Goal: Transaction & Acquisition: Purchase product/service

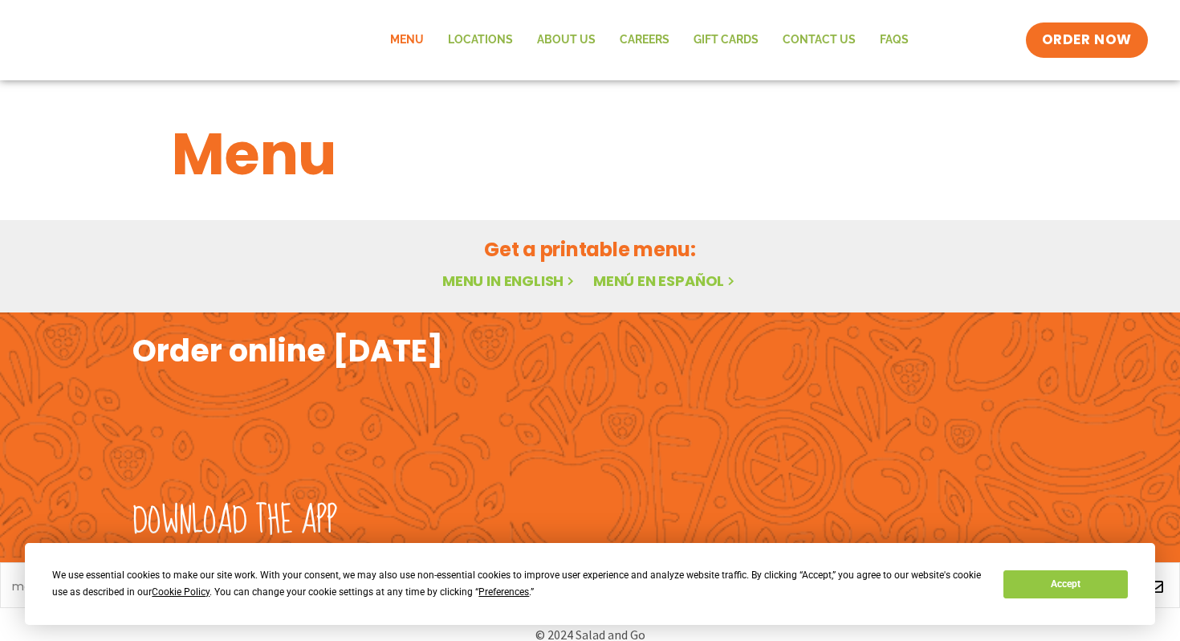
click at [401, 40] on link "Menu" at bounding box center [407, 40] width 58 height 37
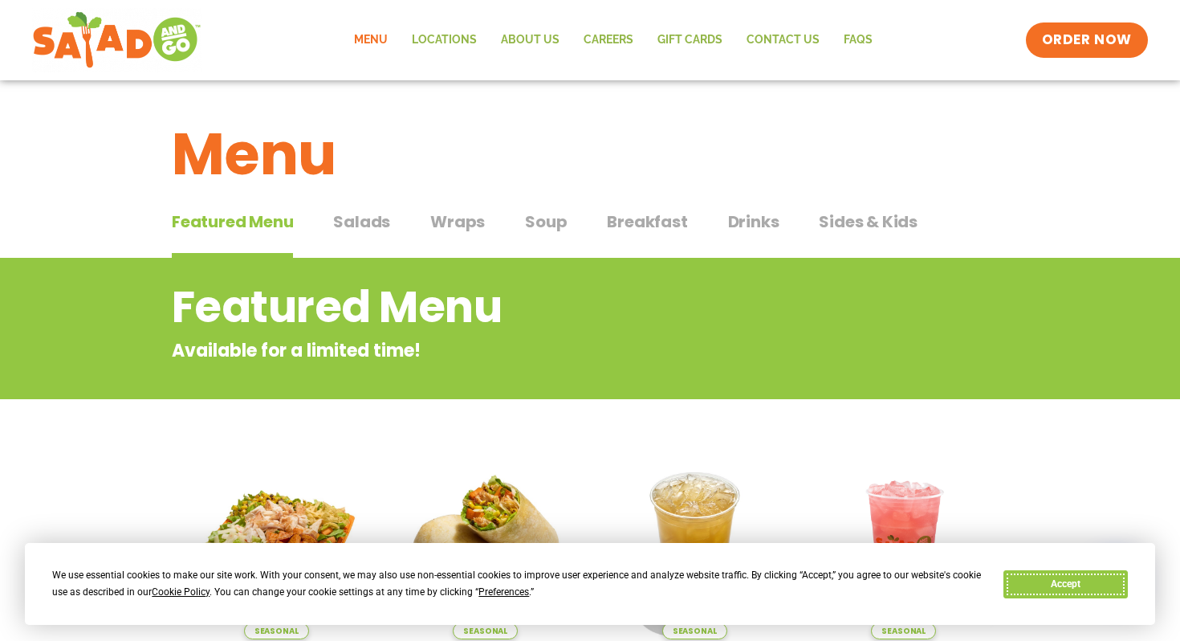
click at [1087, 576] on button "Accept" at bounding box center [1065, 584] width 124 height 28
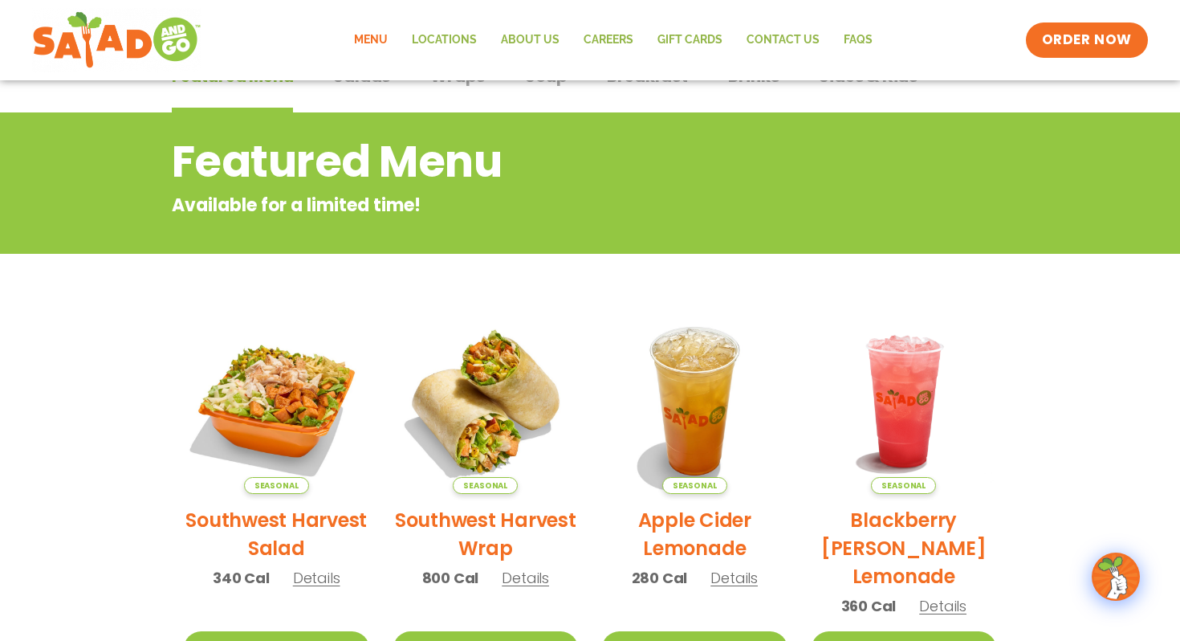
scroll to position [178, 0]
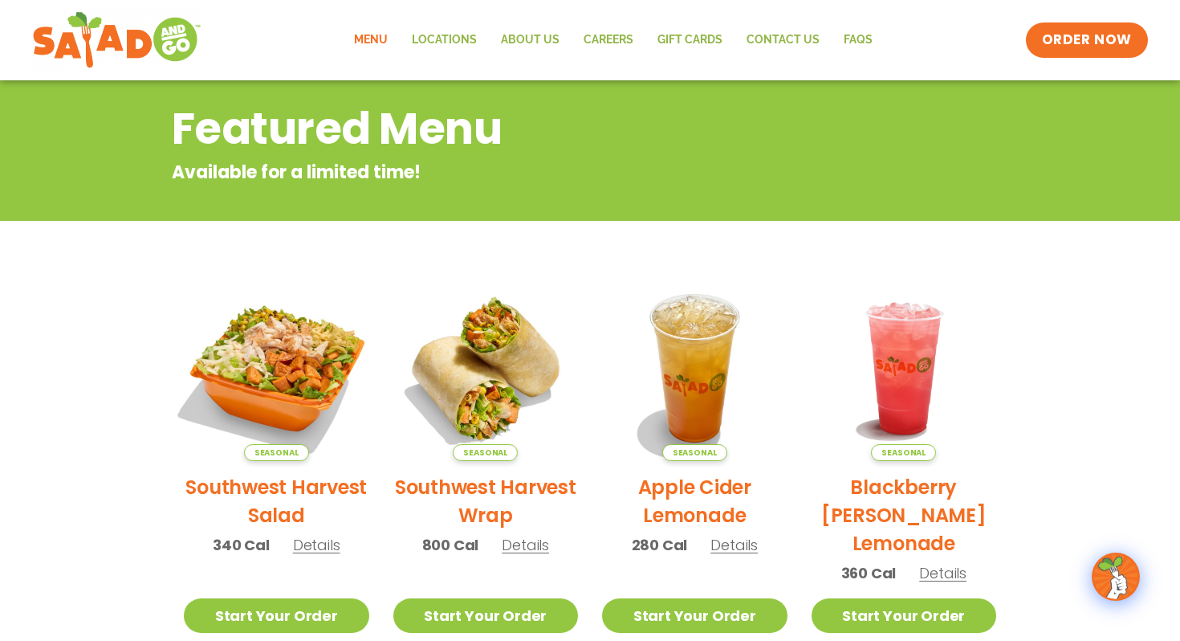
click at [262, 389] on img at bounding box center [277, 368] width 218 height 218
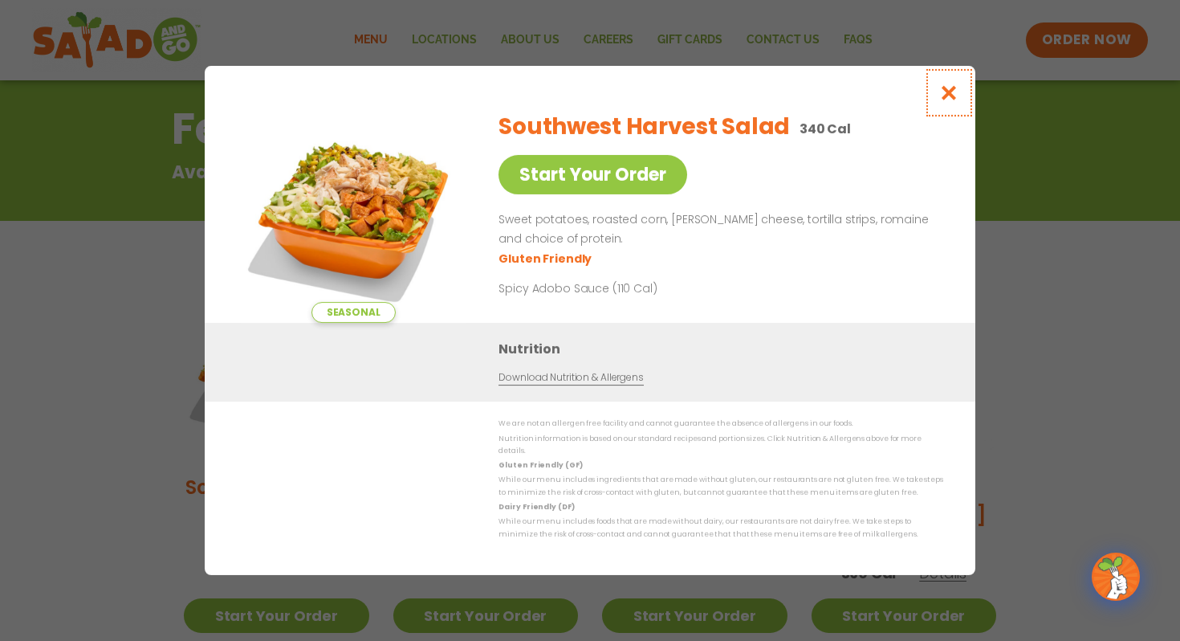
click at [950, 99] on icon "Close modal" at bounding box center [949, 92] width 20 height 17
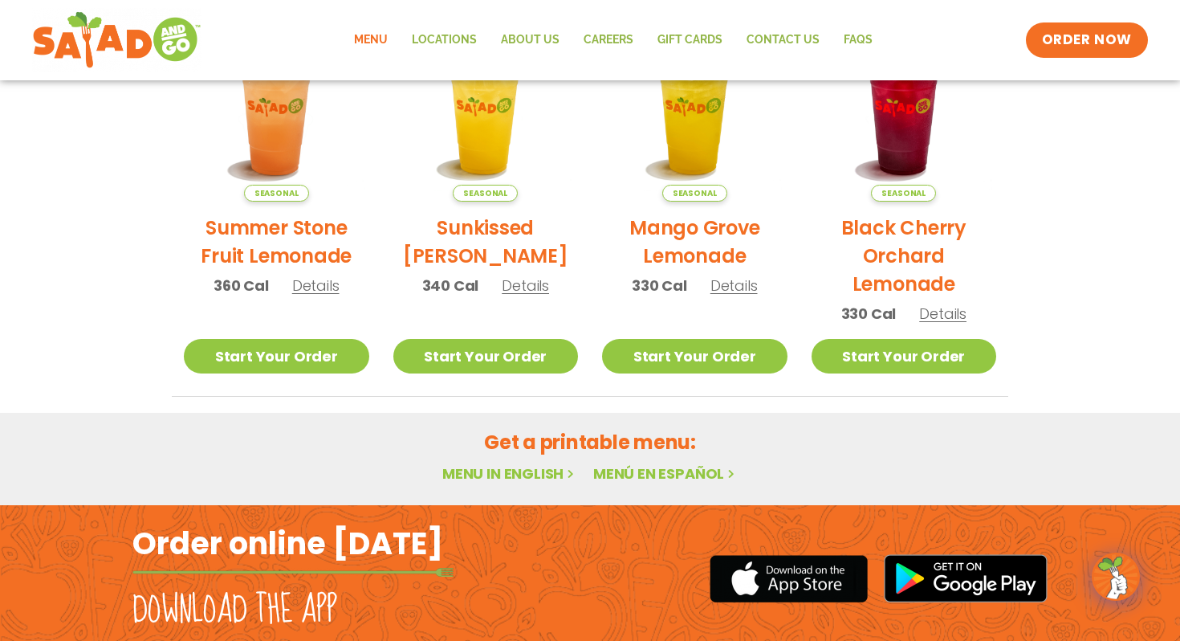
scroll to position [951, 0]
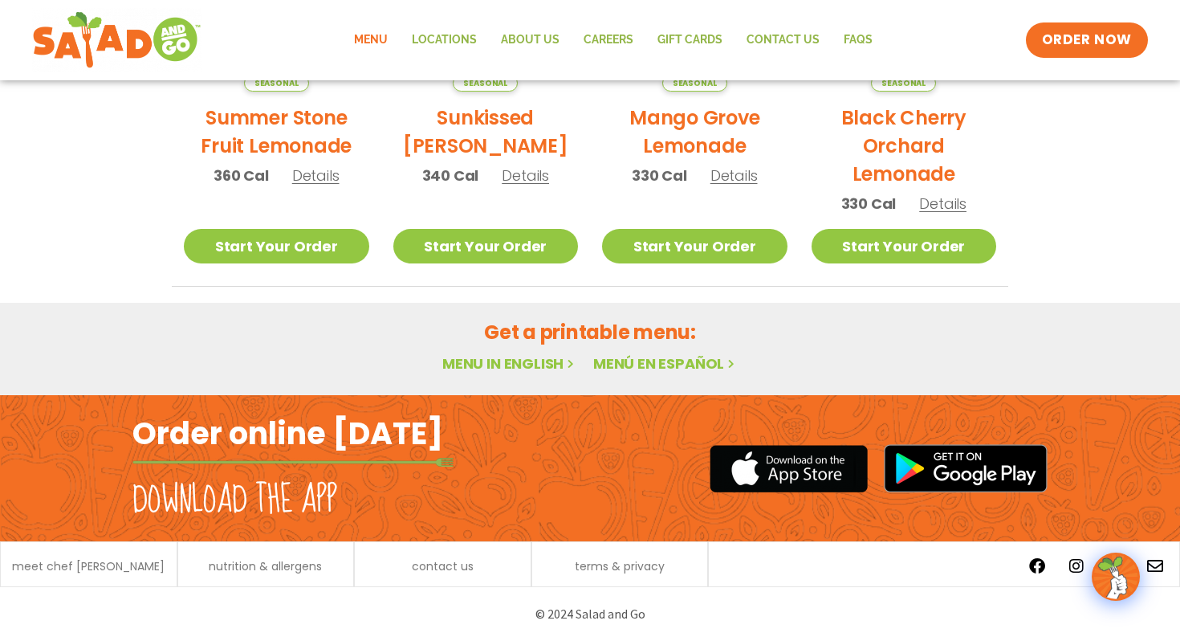
click at [360, 43] on link "Menu" at bounding box center [371, 40] width 58 height 37
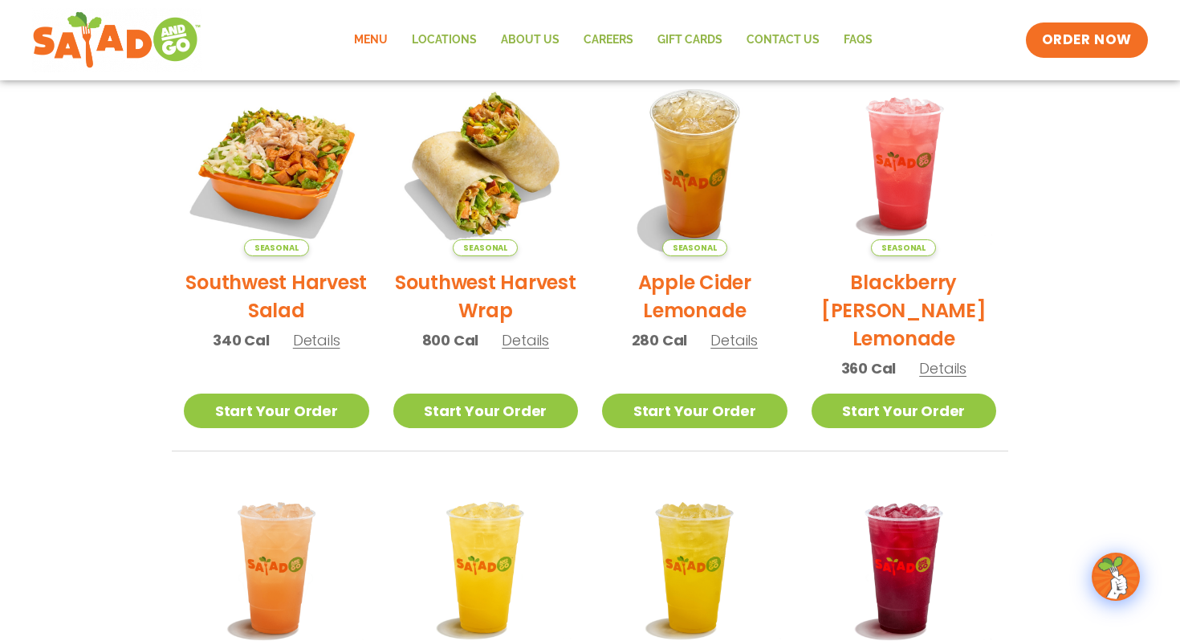
scroll to position [893, 0]
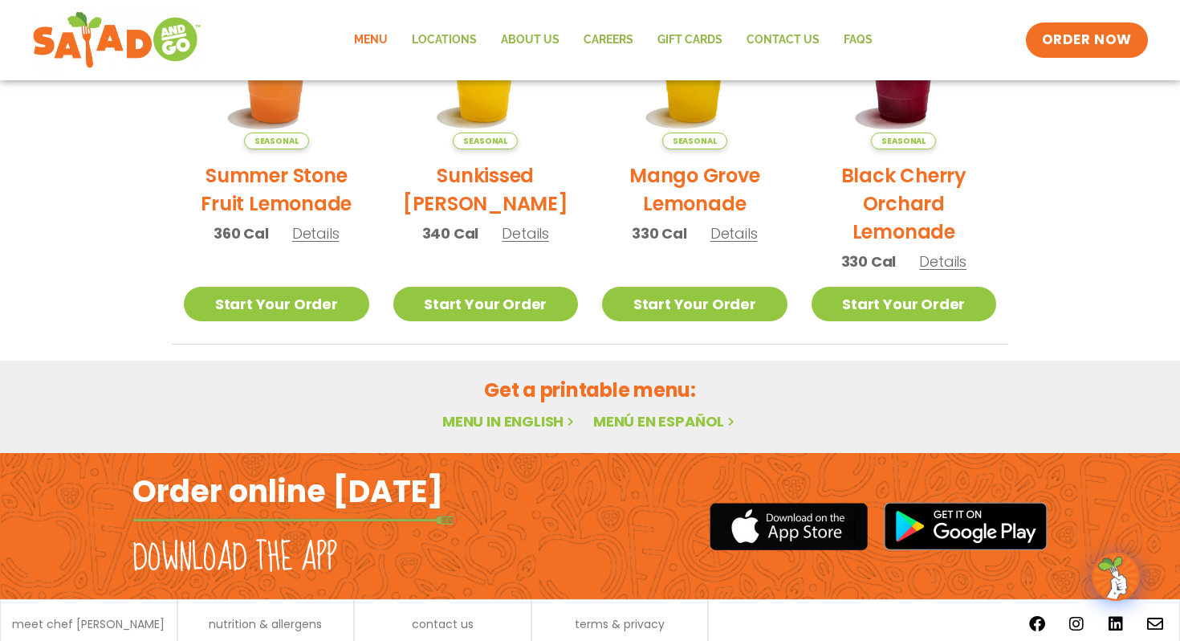
click at [518, 419] on link "Menu in English" at bounding box center [509, 421] width 135 height 20
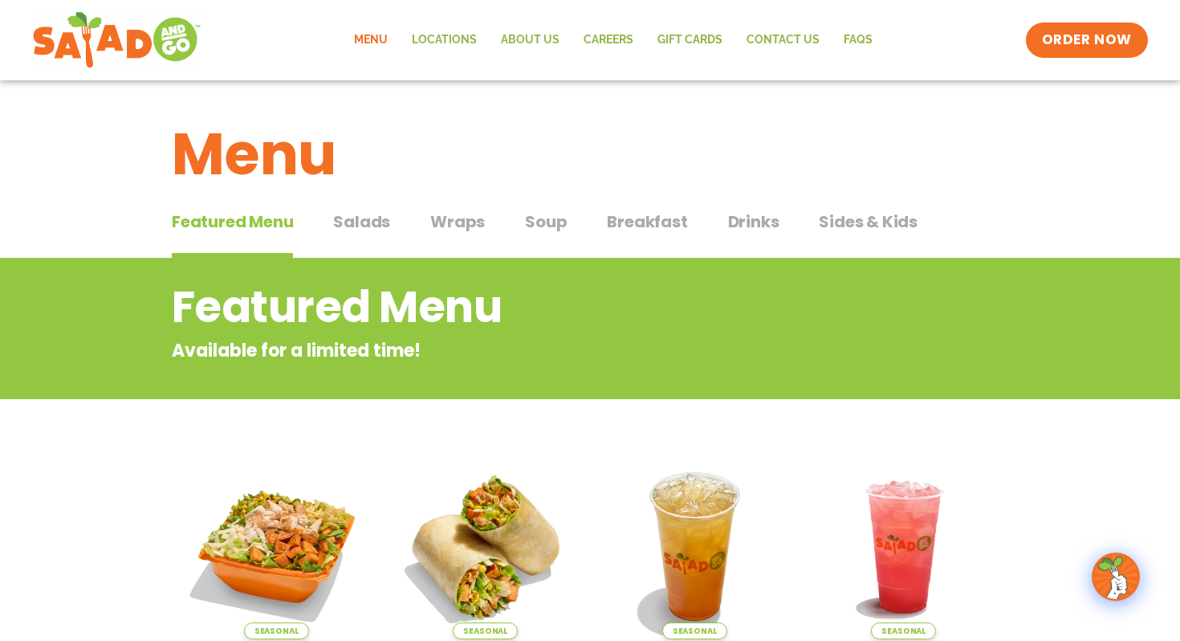
click at [363, 230] on span "Salads" at bounding box center [361, 221] width 57 height 24
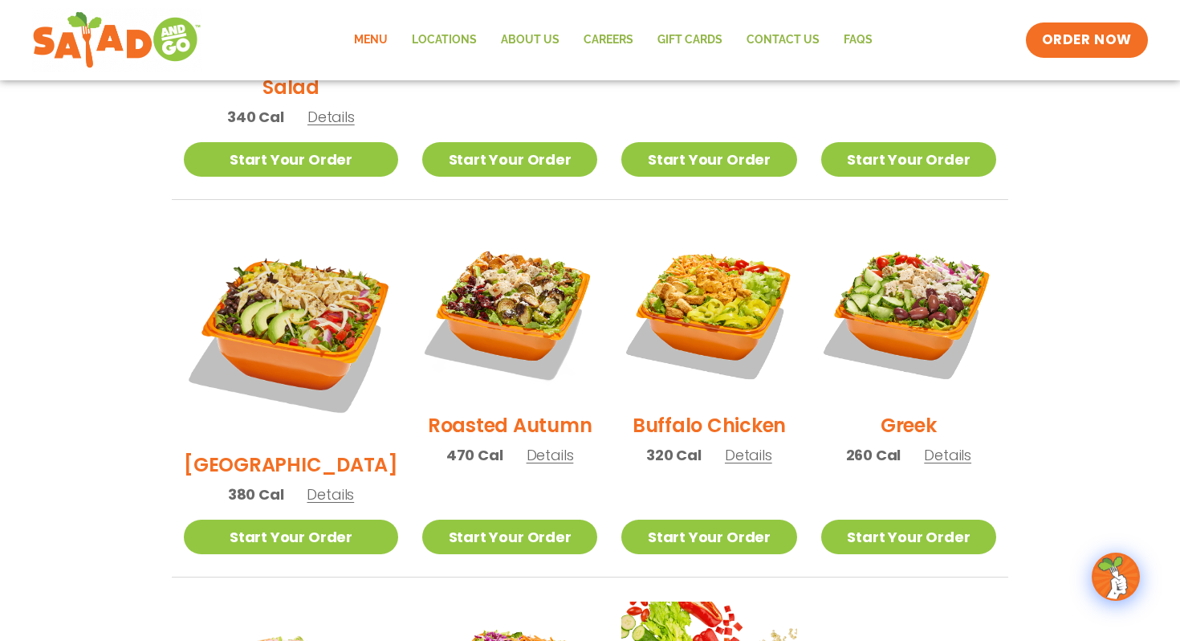
scroll to position [714, 0]
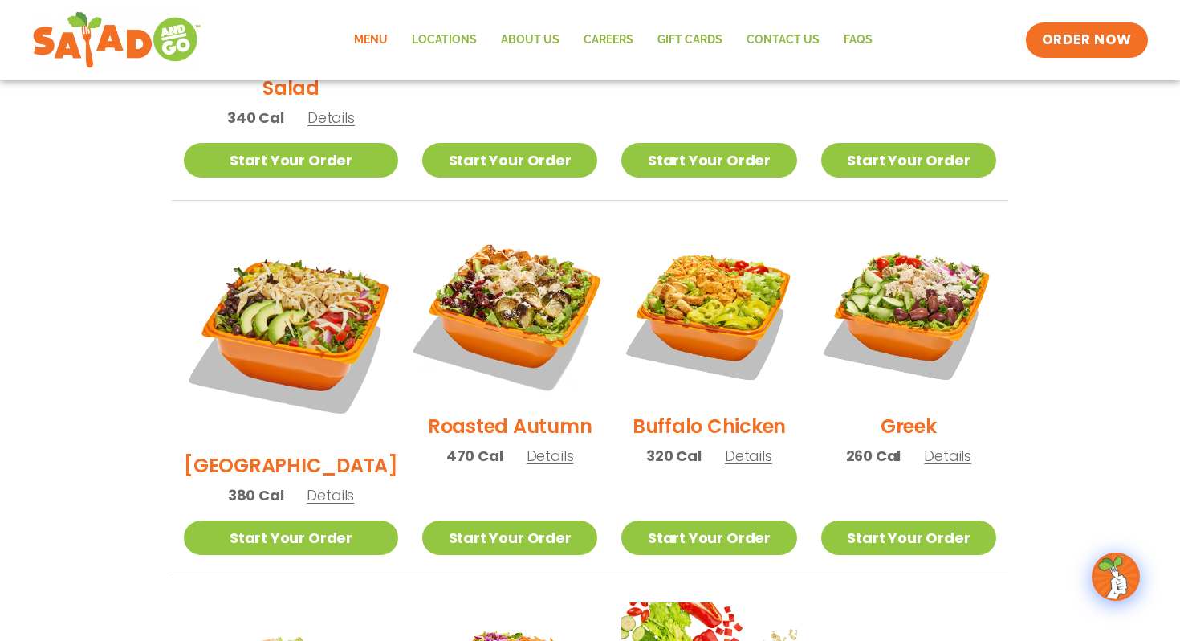
click at [470, 279] on img at bounding box center [509, 311] width 205 height 205
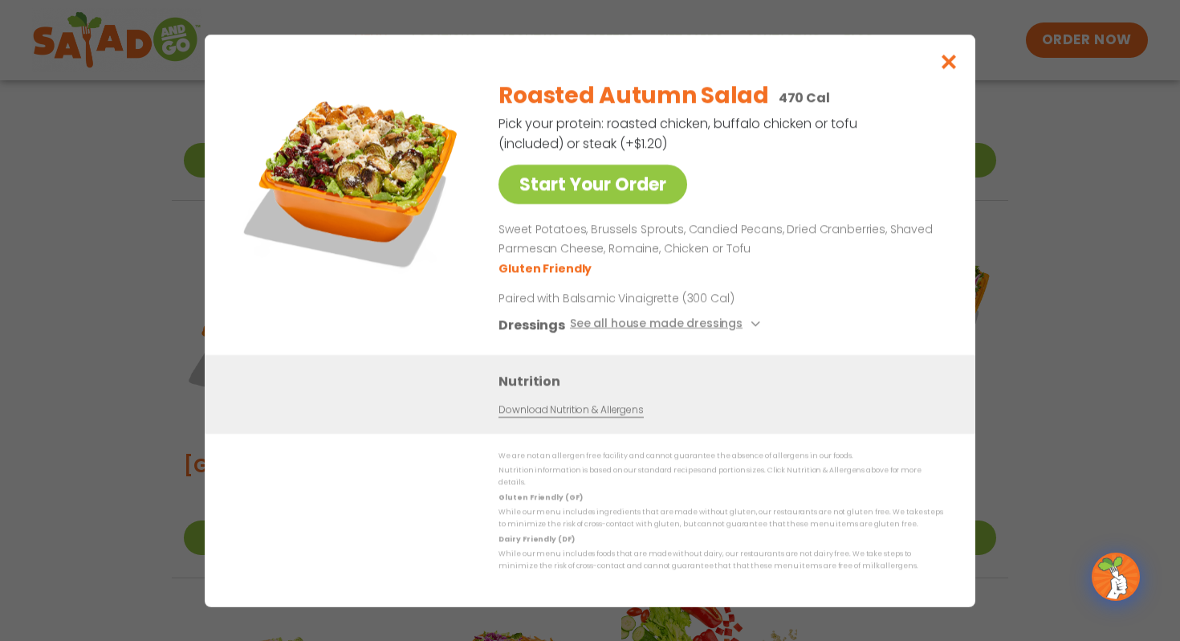
click at [127, 340] on div "Start Your Order Roasted Autumn Salad 470 Cal Pick your protein: roasted chicke…" at bounding box center [590, 320] width 1180 height 641
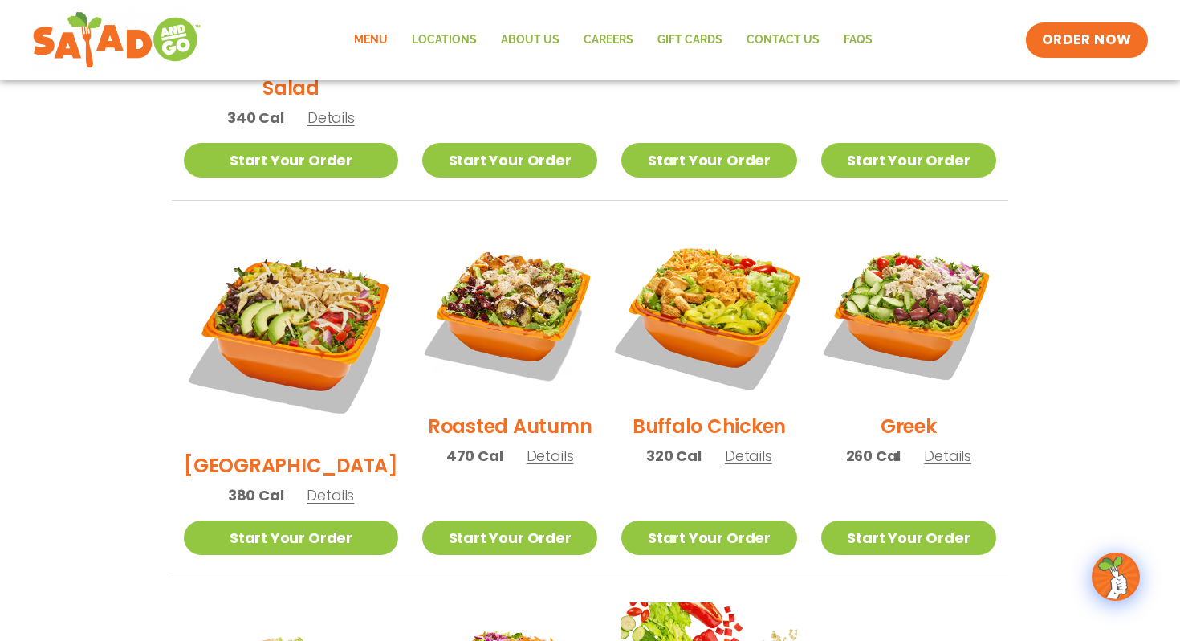
click at [689, 287] on img at bounding box center [708, 311] width 205 height 205
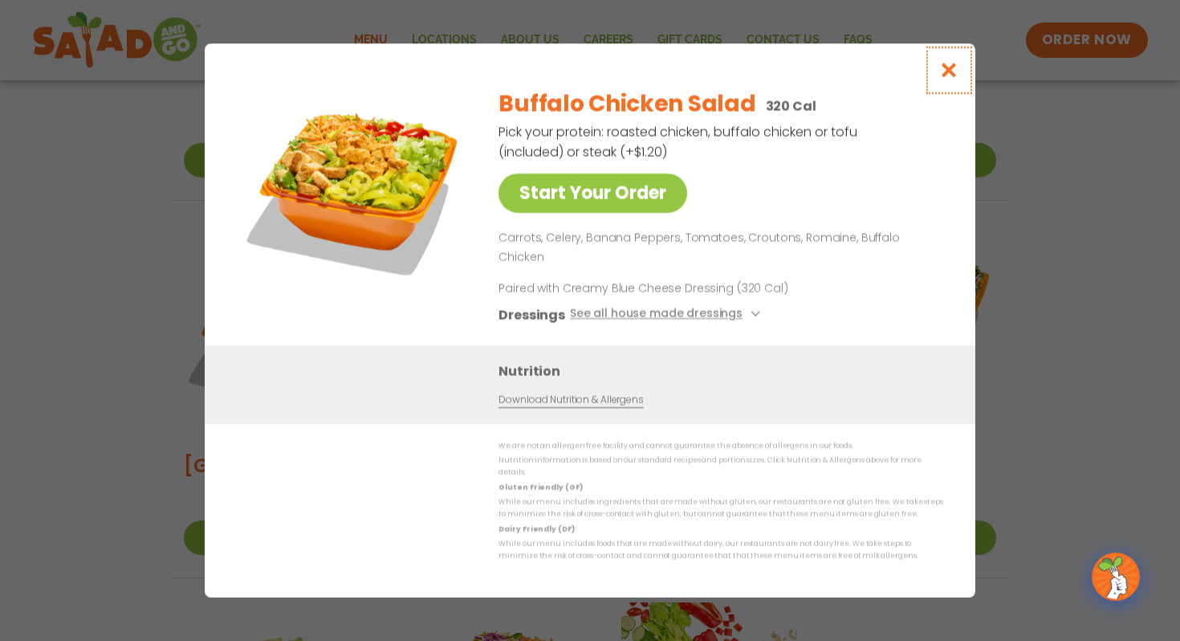
click at [958, 79] on icon "Close modal" at bounding box center [949, 70] width 20 height 17
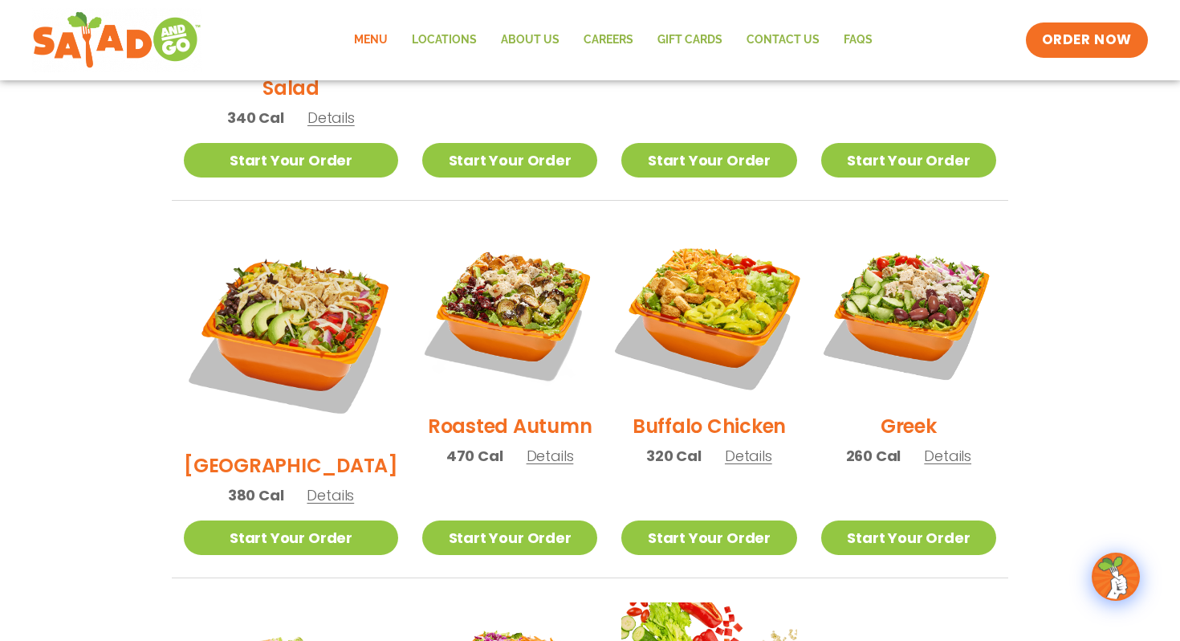
click at [676, 267] on img at bounding box center [708, 311] width 205 height 205
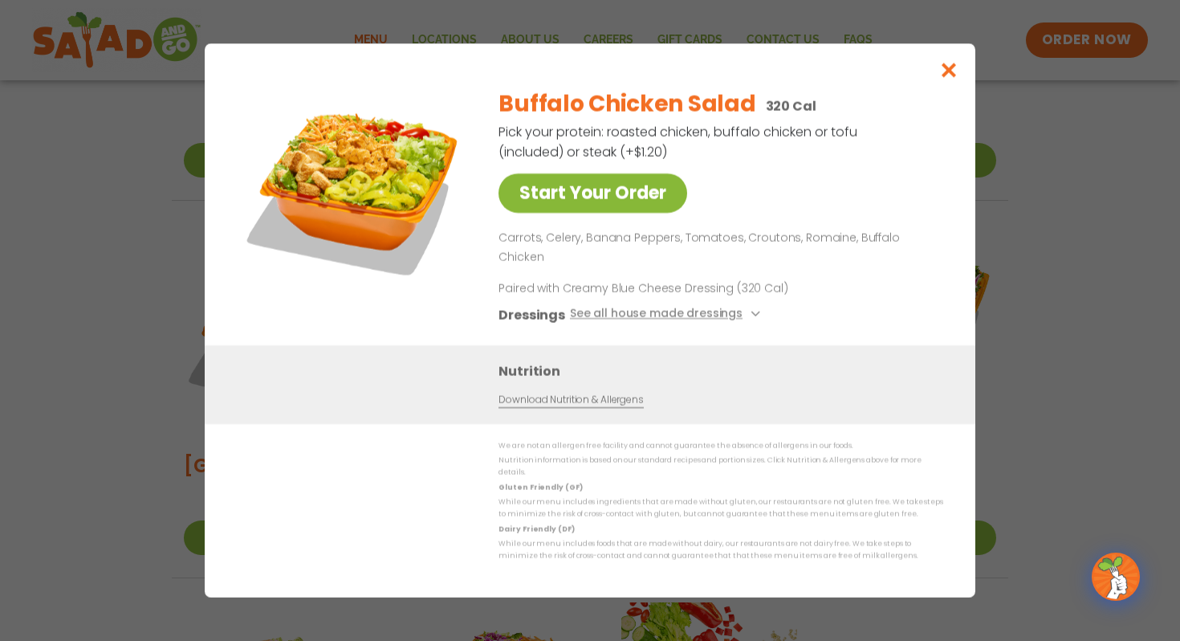
click at [594, 198] on link "Start Your Order" at bounding box center [592, 192] width 189 height 39
